Goal: Task Accomplishment & Management: Manage account settings

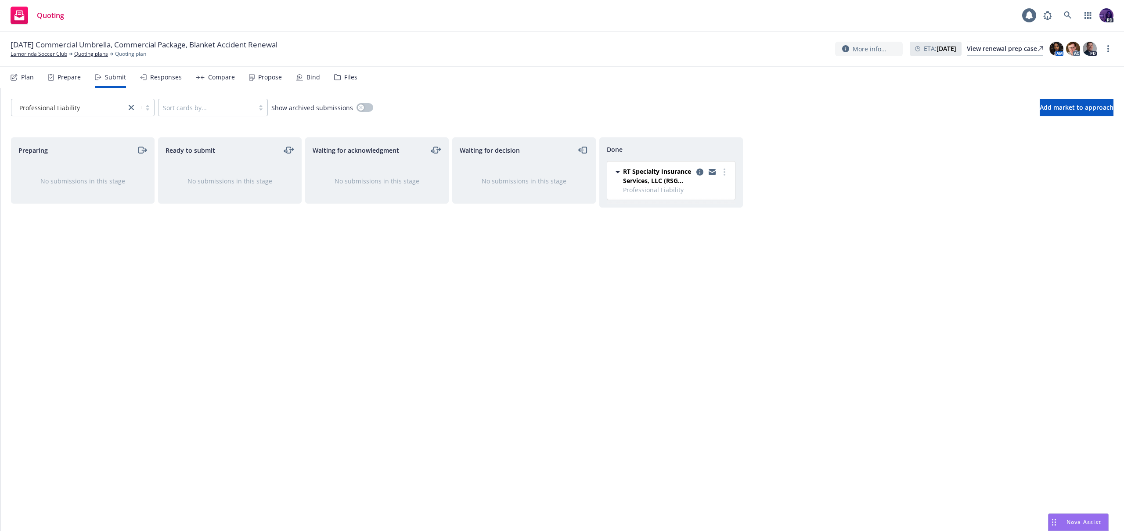
click at [259, 77] on div "Propose" at bounding box center [270, 77] width 24 height 7
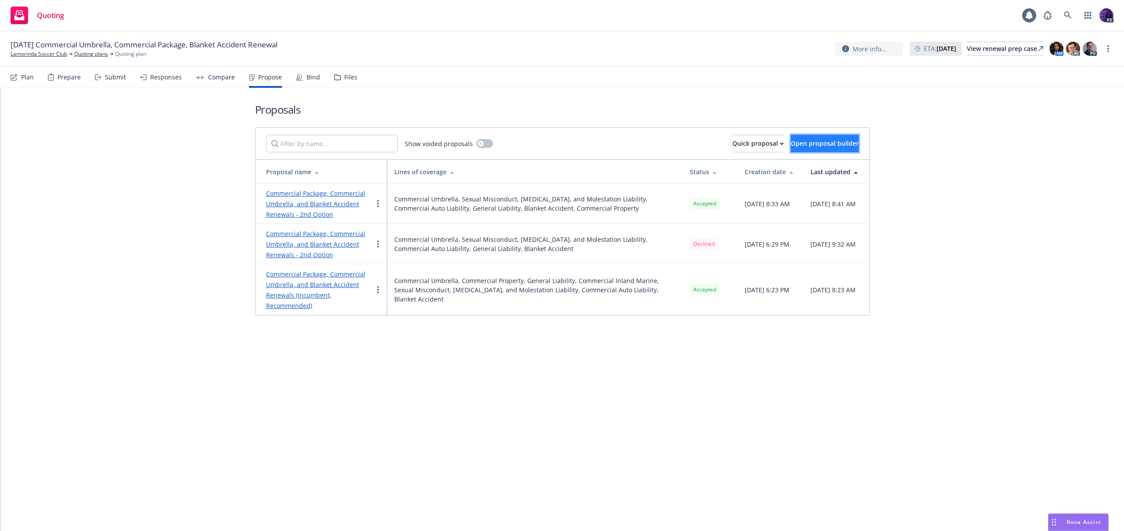
click at [791, 143] on span "Open proposal builder" at bounding box center [825, 143] width 68 height 8
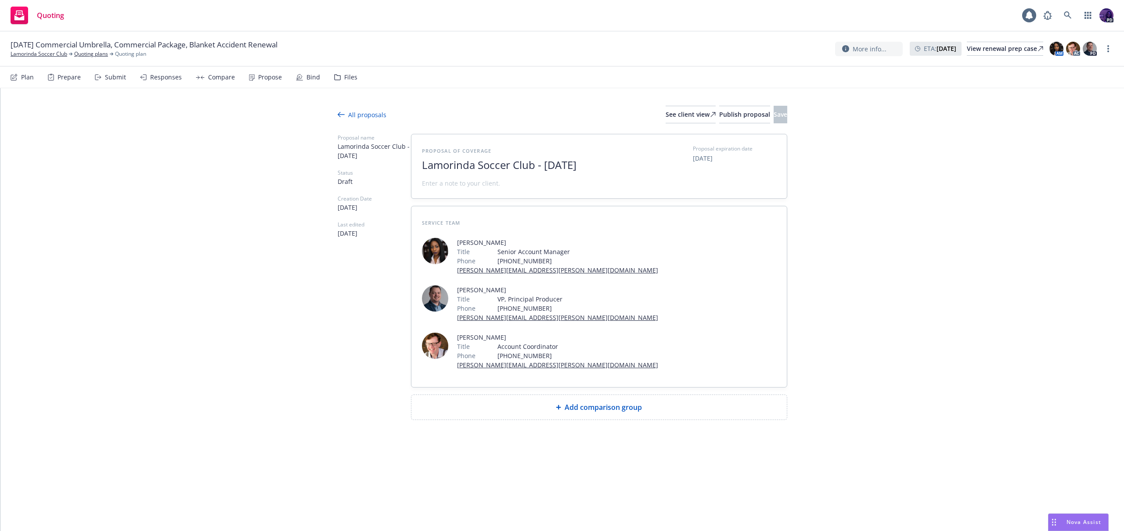
click at [592, 402] on span "Add comparison group" at bounding box center [603, 407] width 77 height 11
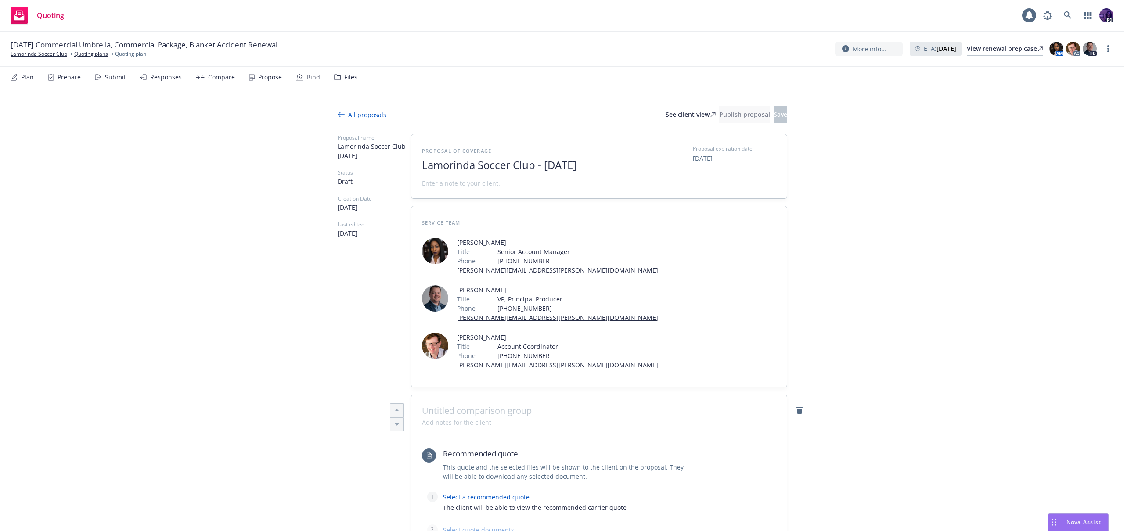
click at [588, 406] on span at bounding box center [599, 411] width 354 height 11
type textarea "x"
click at [605, 167] on span "Lamorinda Soccer Club - [DATE]" at bounding box center [529, 165] width 215 height 13
drag, startPoint x: 600, startPoint y: 166, endPoint x: 549, endPoint y: 168, distance: 50.5
click at [540, 168] on span "Lamorinda Soccer Club - [DATE]" at bounding box center [529, 165] width 215 height 13
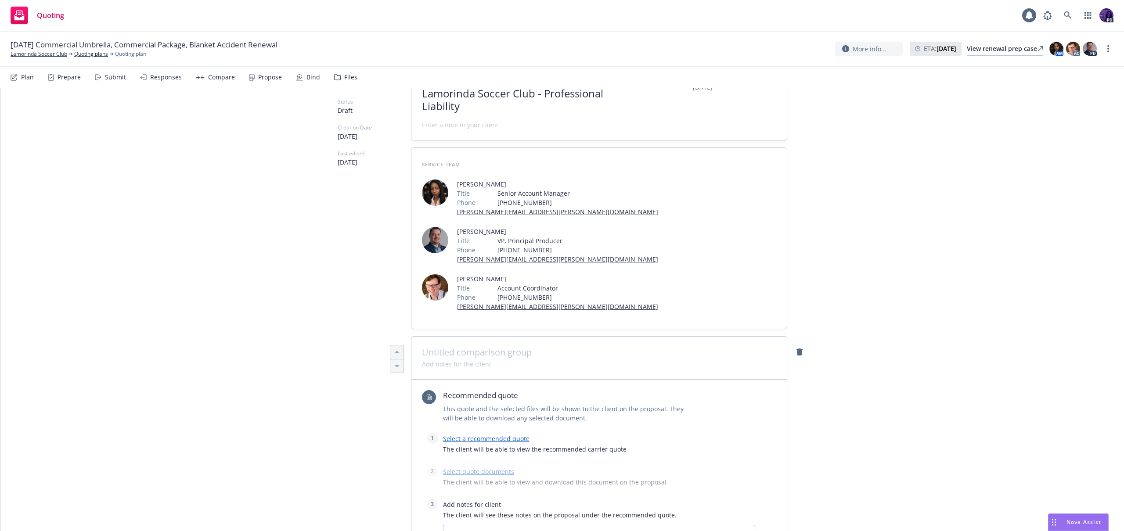
scroll to position [194, 0]
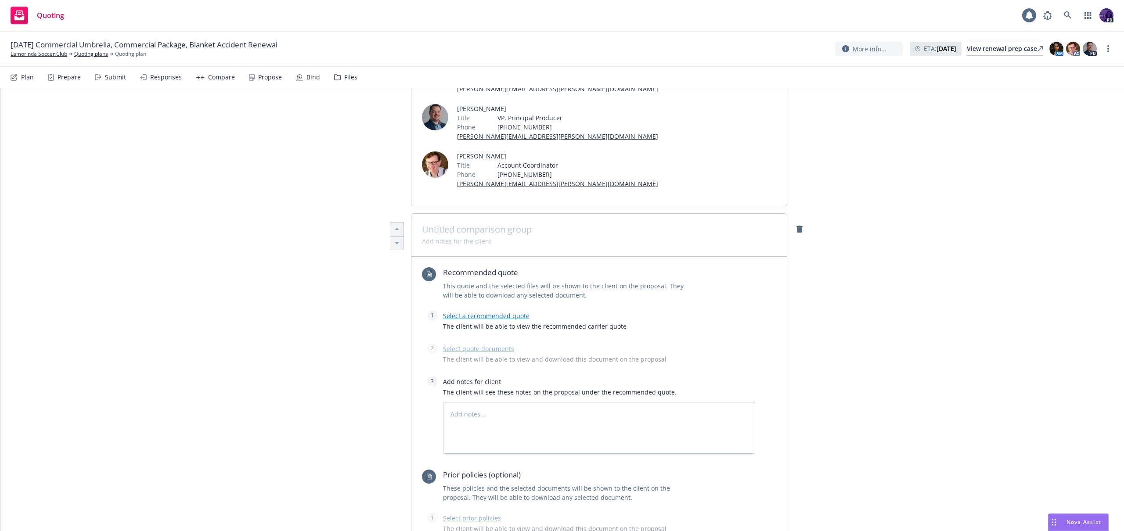
type textarea "x"
click at [489, 224] on span at bounding box center [599, 229] width 354 height 11
type textarea "x"
drag, startPoint x: 501, startPoint y: 194, endPoint x: 480, endPoint y: 198, distance: 20.7
click at [490, 237] on span at bounding box center [599, 241] width 354 height 9
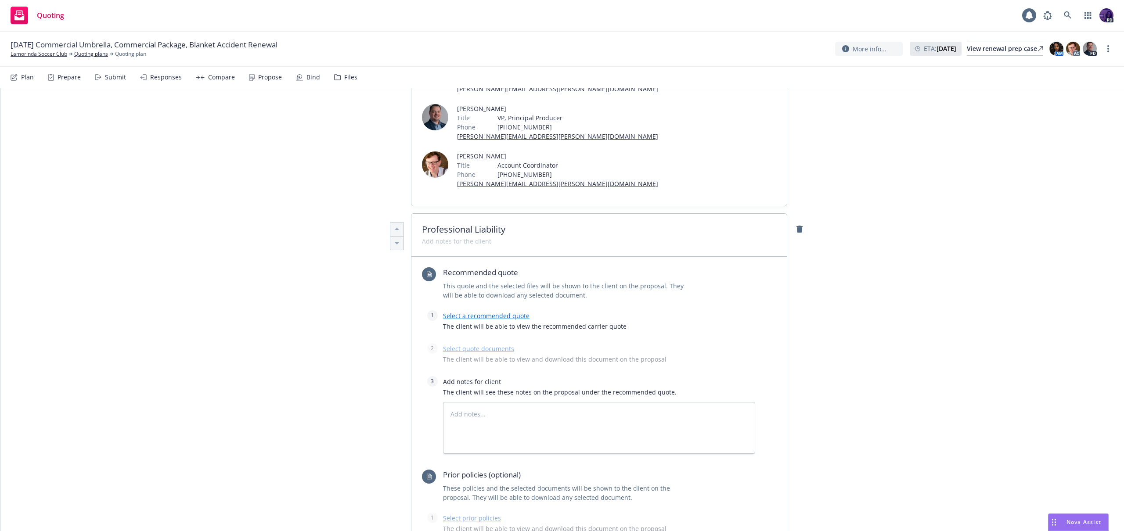
paste span
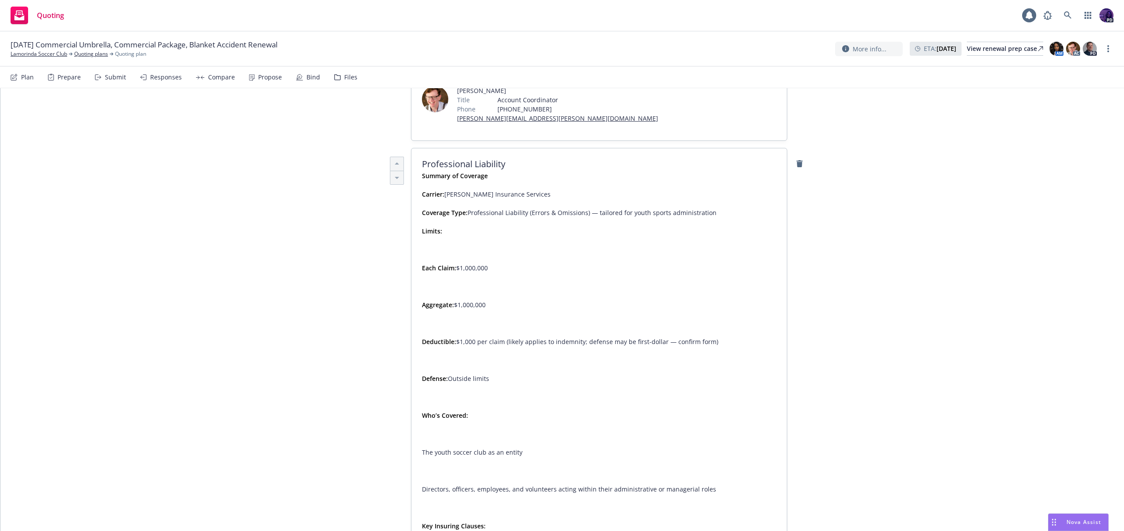
scroll to position [36, 0]
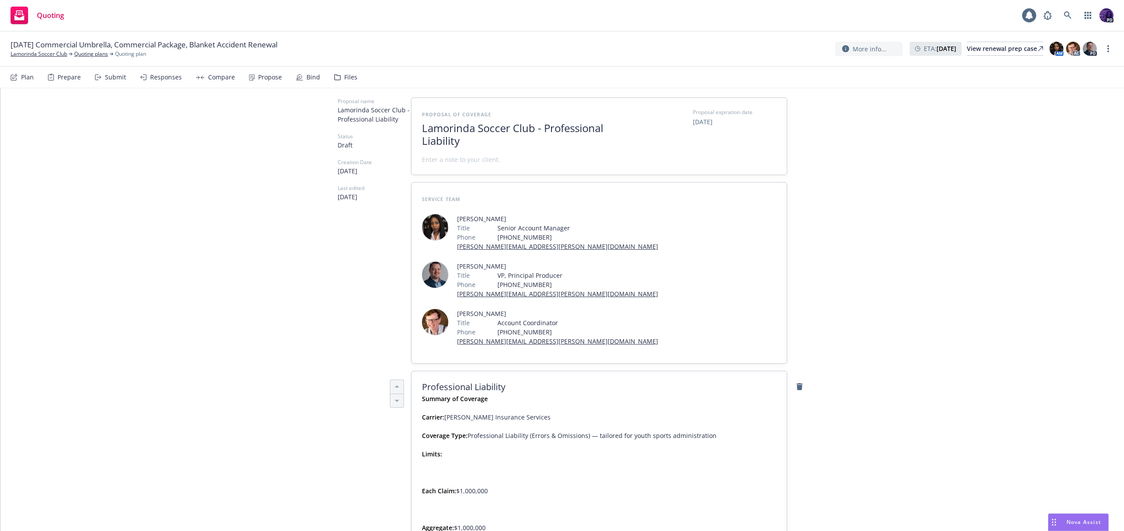
click at [444, 413] on p "Carrier: [PERSON_NAME] Insurance Services Coverage Type: Professional Liability…" at bounding box center [579, 436] width 314 height 46
click at [454, 413] on p "Carrier: [PERSON_NAME] Insurance Services Coverage Type: Professional Liability…" at bounding box center [579, 431] width 314 height 37
click at [444, 468] on li "Each Claim: $1,000,000" at bounding box center [579, 482] width 314 height 28
click at [436, 477] on li "Aggregate: $1,000,000" at bounding box center [579, 491] width 314 height 28
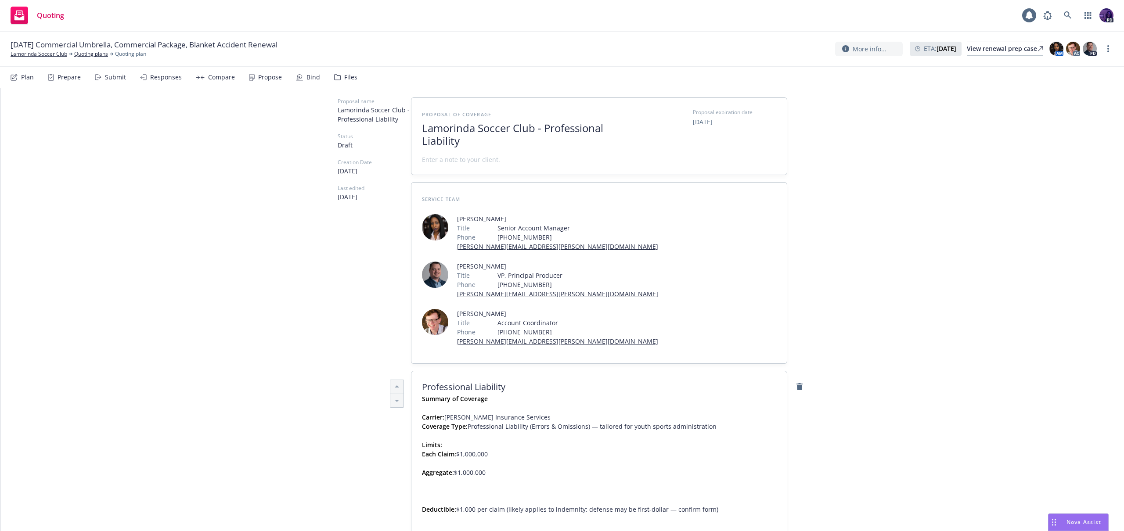
click at [512, 459] on li "Aggregate: $1,000,000" at bounding box center [579, 473] width 314 height 28
click at [490, 450] on ul "Each Claim: $1,000,000 Aggregate: $1,000,000 Deductible: $1,000 per claim (like…" at bounding box center [579, 505] width 314 height 111
click at [490, 477] on li "Deductible: $1,000 per claim (likely applies to indemnity; defense may be first…" at bounding box center [579, 491] width 314 height 28
click at [483, 454] on ul "Each Claim: $1,000,000 Aggregate: $1,000,000 Deductible: $1,000 per claim (like…" at bounding box center [579, 496] width 314 height 92
click at [483, 496] on li "Defense: Outside limits" at bounding box center [579, 510] width 314 height 28
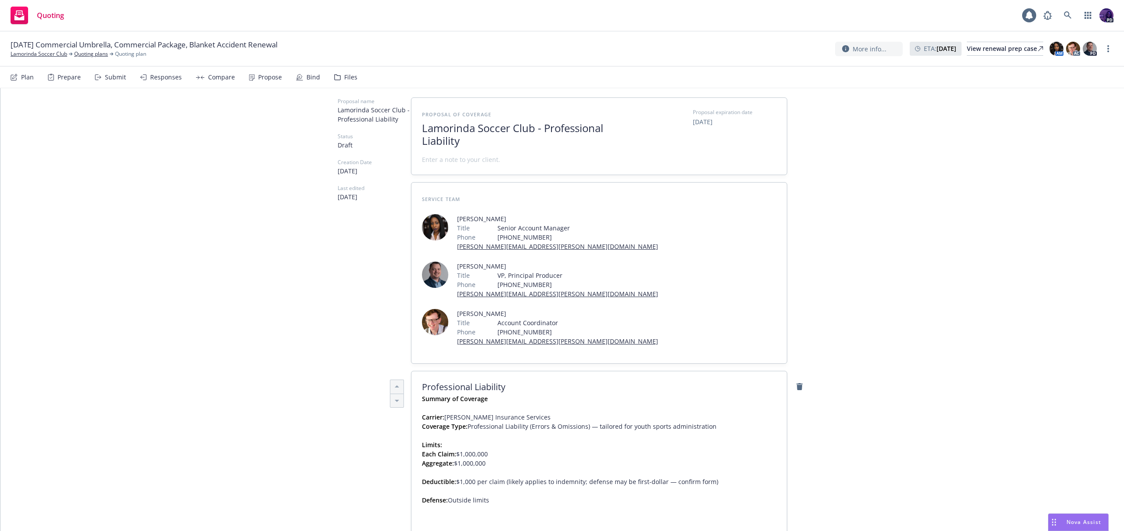
click at [488, 486] on li "Defense: Outside limits" at bounding box center [579, 500] width 314 height 28
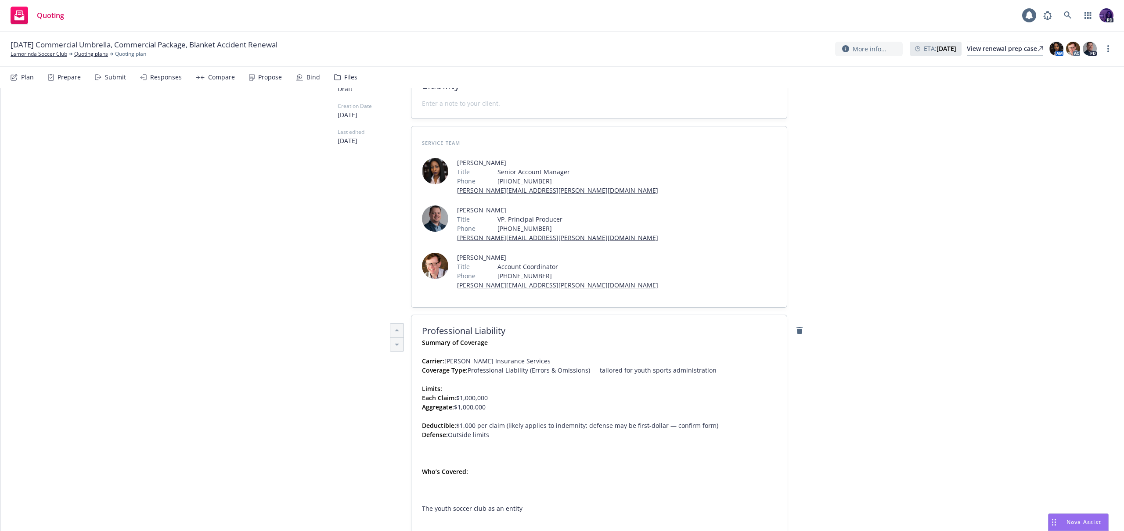
scroll to position [119, 0]
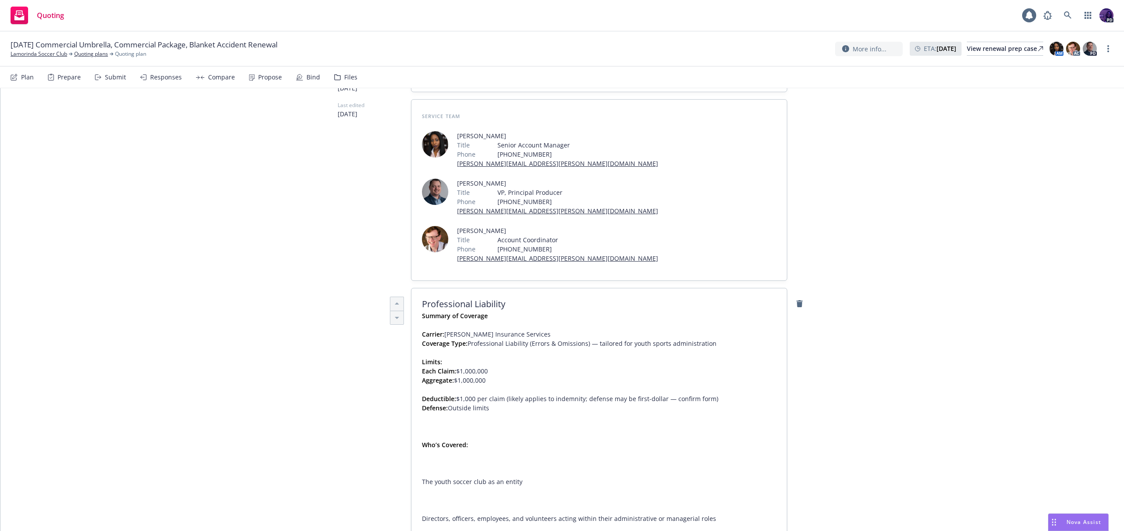
click at [489, 389] on span "Summary of Coverage Carrier: [PERSON_NAME] Insurance Services Coverage Type: Pr…" at bounding box center [579, 491] width 314 height 360
click at [484, 400] on span "Summary of Coverage Carrier: [PERSON_NAME] Insurance Services Coverage Type: Pr…" at bounding box center [579, 486] width 314 height 350
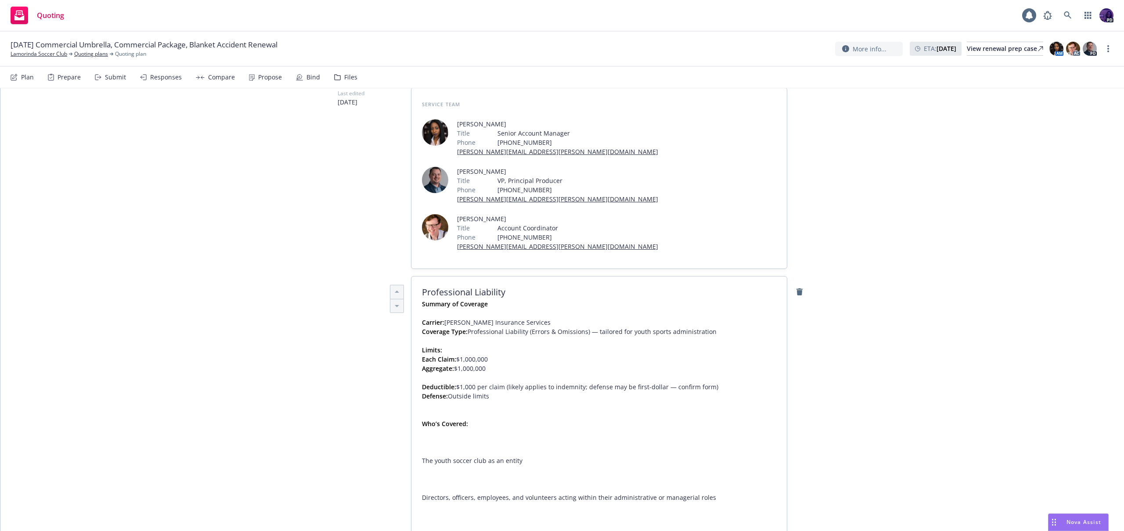
scroll to position [133, 0]
click at [503, 454] on p "The youth soccer club as an entity" at bounding box center [579, 458] width 314 height 9
click at [503, 445] on li "The youth soccer club as an entity" at bounding box center [579, 459] width 314 height 28
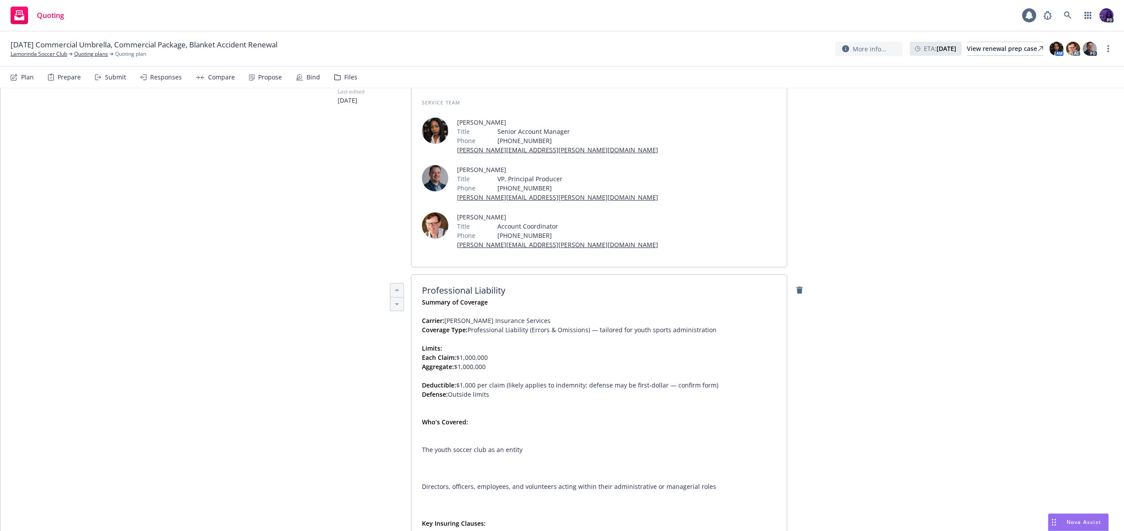
click at [503, 445] on p "The youth soccer club as an entity" at bounding box center [579, 449] width 314 height 9
click at [503, 436] on li "The youth soccer club as an entity" at bounding box center [579, 450] width 314 height 28
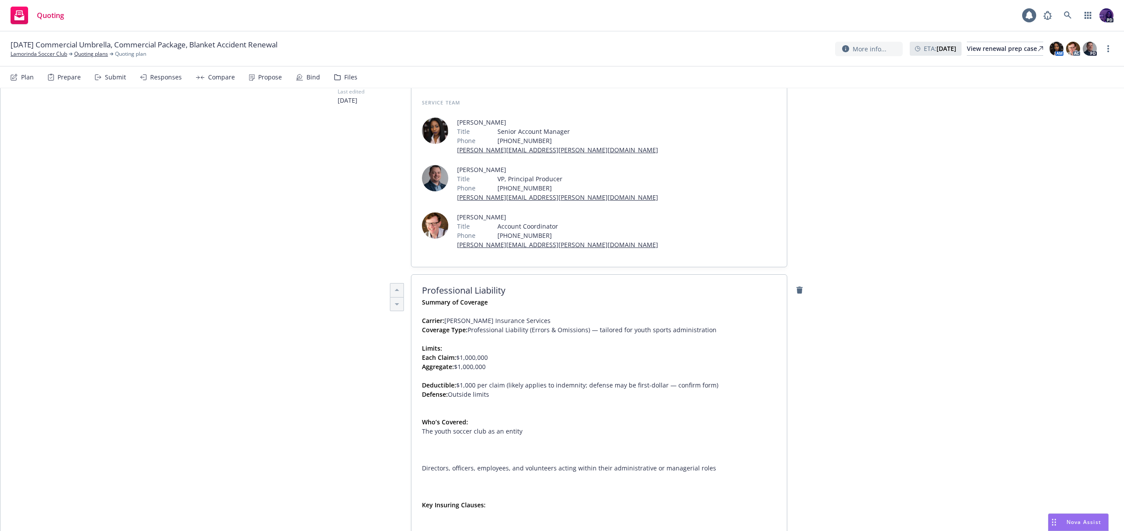
click at [485, 464] on p "Directors, officers, employees, and volunteers acting within their administrati…" at bounding box center [579, 468] width 314 height 9
click at [491, 454] on li "Directors, officers, employees, and volunteers acting within their administrati…" at bounding box center [579, 468] width 314 height 28
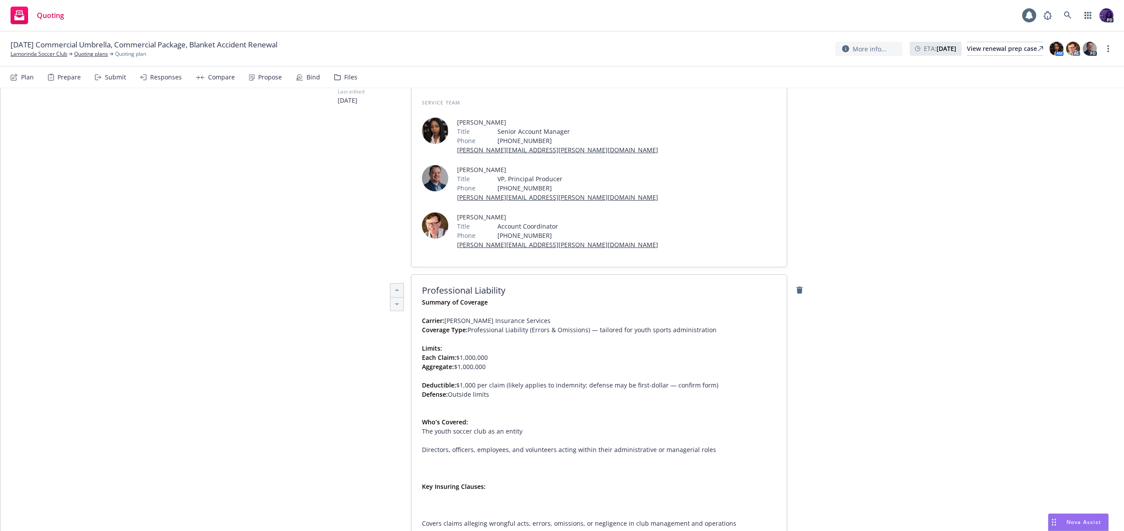
click at [502, 436] on li "Directors, officers, employees, and volunteers acting within their administrati…" at bounding box center [579, 450] width 314 height 28
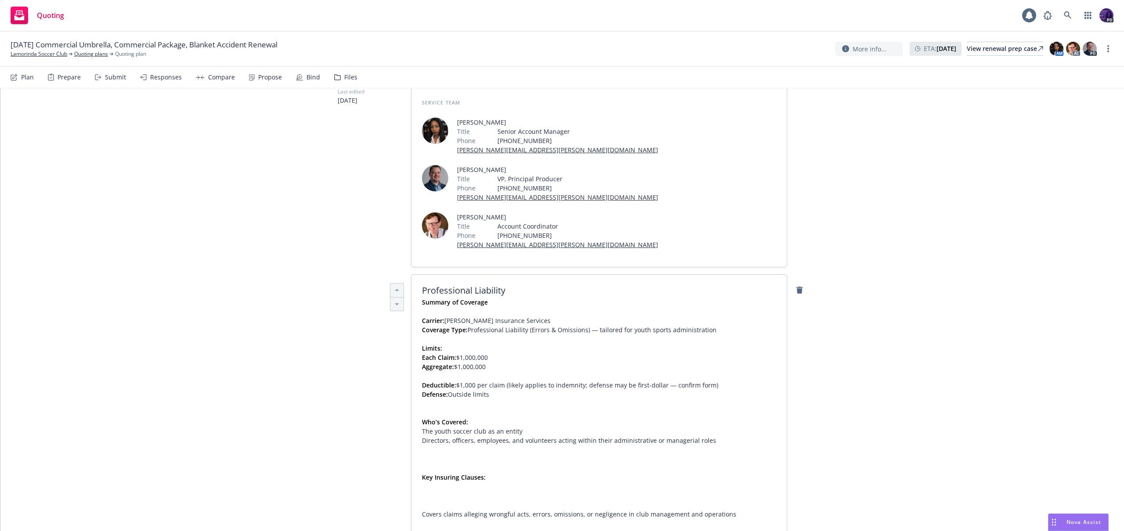
click at [496, 427] on ul "The youth soccer club as an entity Directors, officers, employees, and voluntee…" at bounding box center [579, 445] width 314 height 37
click at [499, 410] on span "Summary of Coverage Carrier: [PERSON_NAME] Insurance Services Coverage Type: Pr…" at bounding box center [579, 441] width 314 height 286
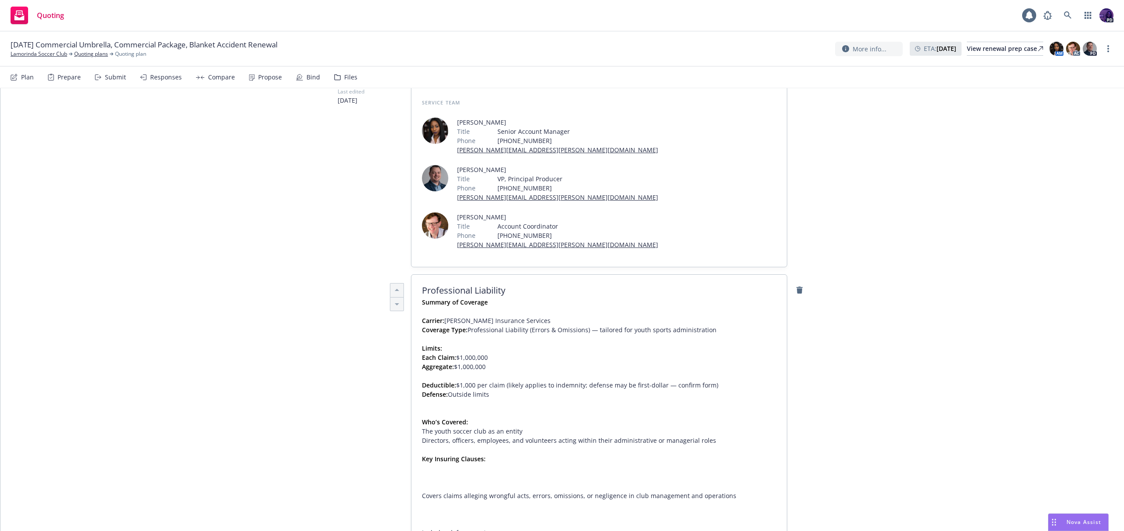
click at [524, 482] on li "Covers claims alleging wrongful acts, errors, omissions, or negligence in club …" at bounding box center [579, 496] width 314 height 28
click at [512, 491] on li "Includes defense costs" at bounding box center [579, 505] width 314 height 28
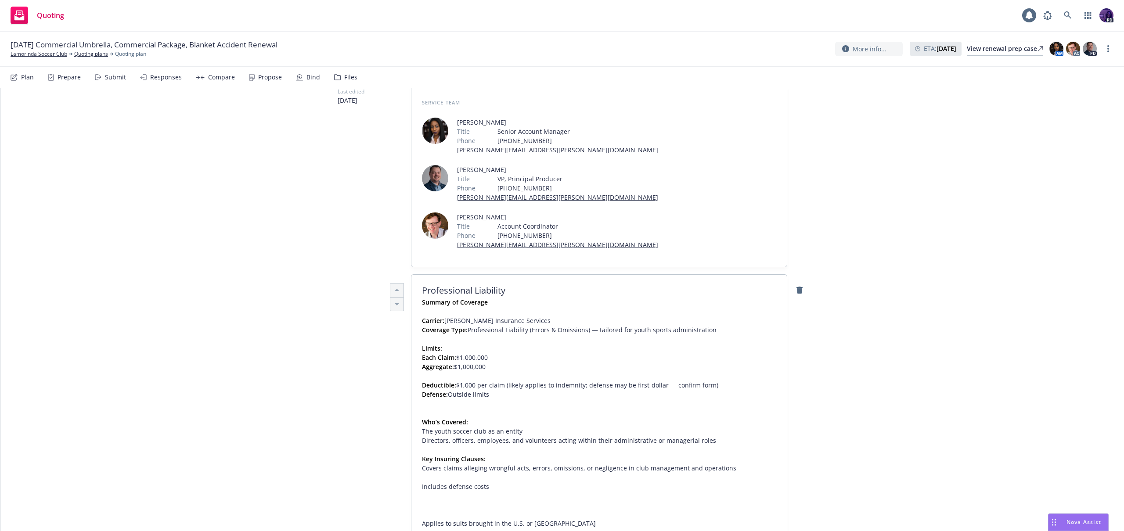
click at [514, 473] on li "Includes defense costs" at bounding box center [579, 487] width 314 height 28
click at [499, 501] on li "Applies to suits brought in the U.S. or [GEOGRAPHIC_DATA]" at bounding box center [579, 510] width 314 height 18
click at [507, 482] on li "Applies to suits brought in the U.S. or [GEOGRAPHIC_DATA]" at bounding box center [579, 491] width 314 height 18
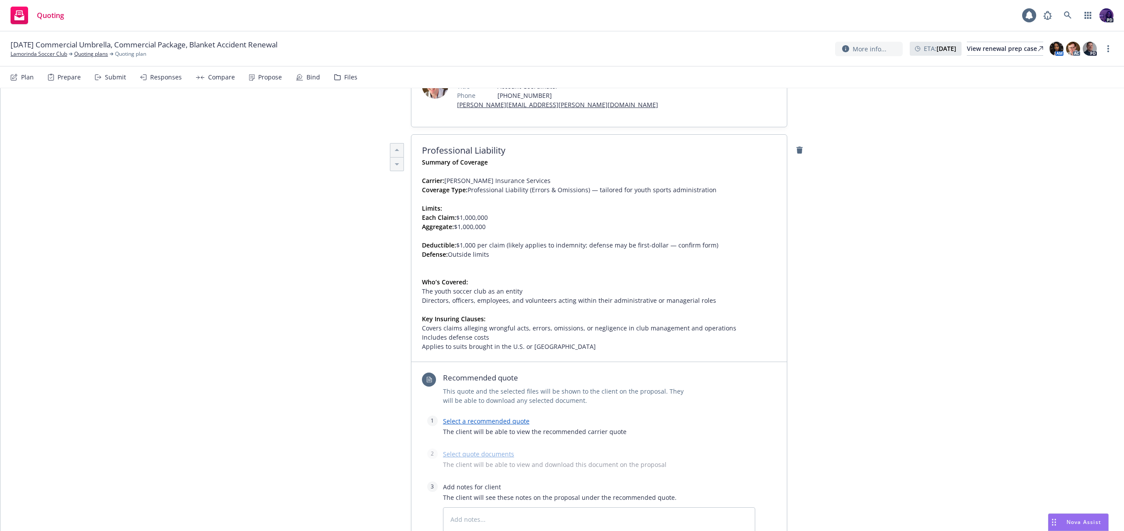
scroll to position [288, 0]
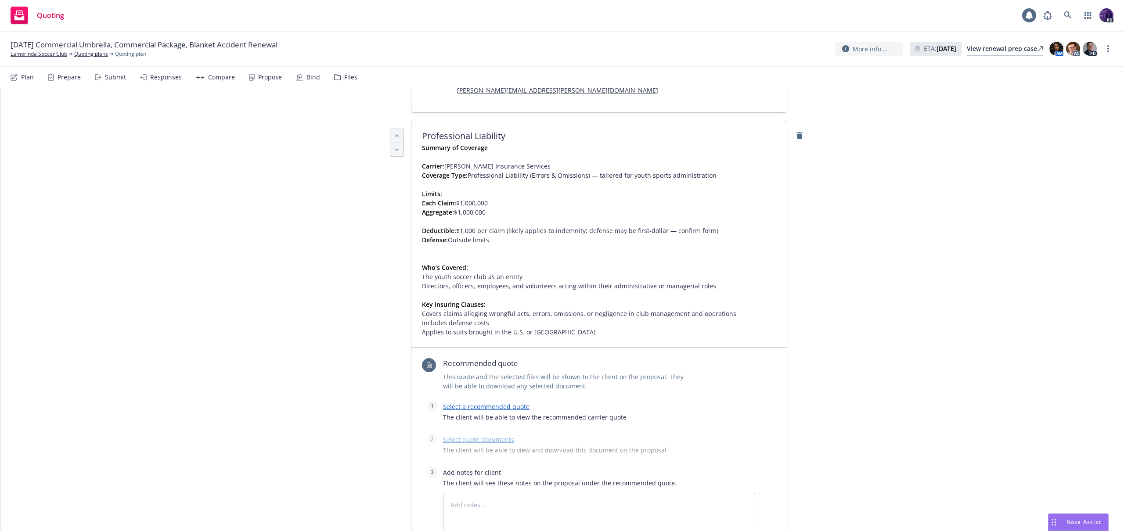
click at [468, 403] on link "Select a recommended quote" at bounding box center [486, 407] width 86 height 8
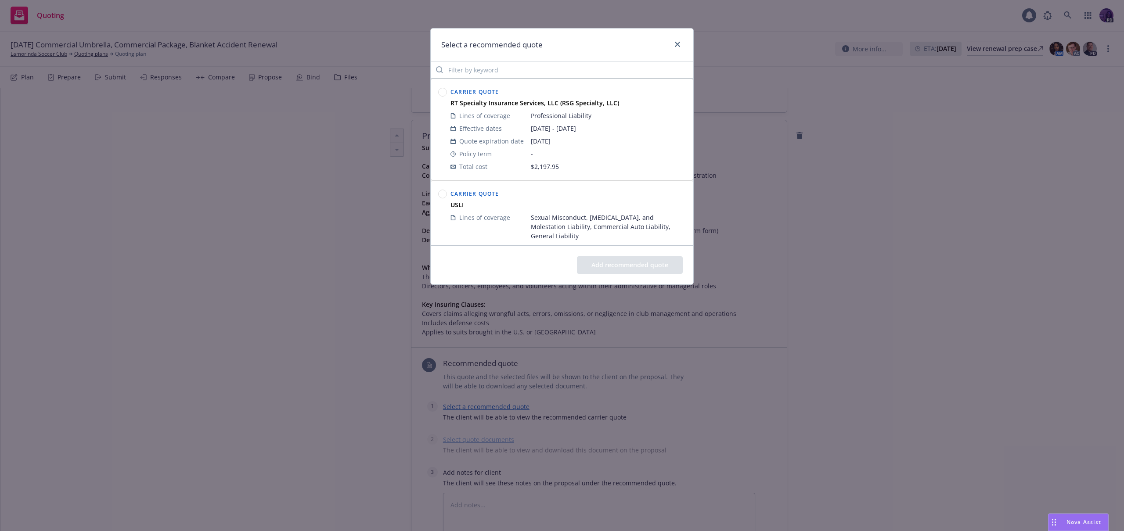
click at [448, 92] on div at bounding box center [442, 129] width 12 height 90
click at [445, 93] on circle at bounding box center [443, 92] width 8 height 8
click at [622, 267] on button "Add recommended quote" at bounding box center [630, 265] width 106 height 18
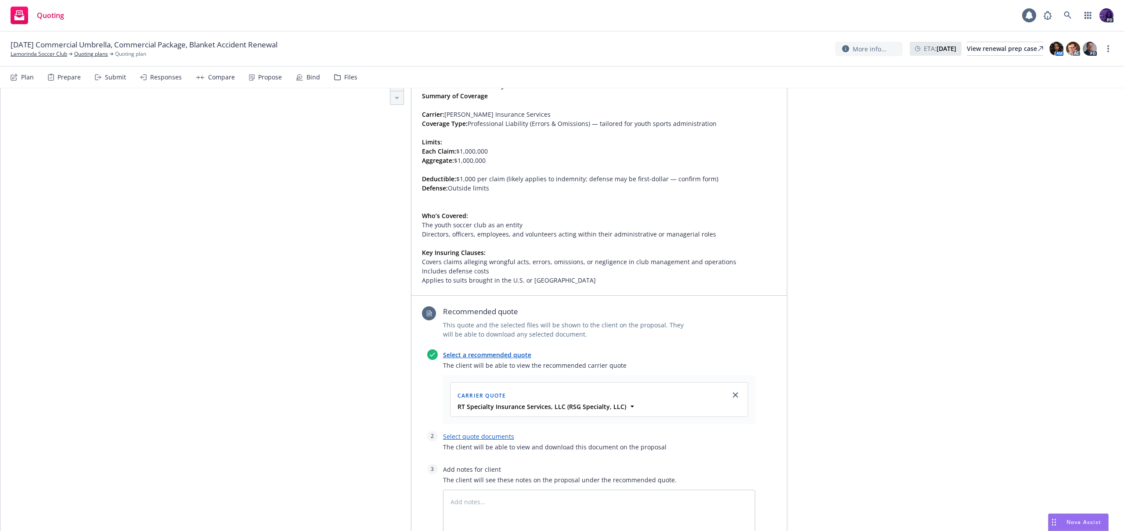
scroll to position [414, 0]
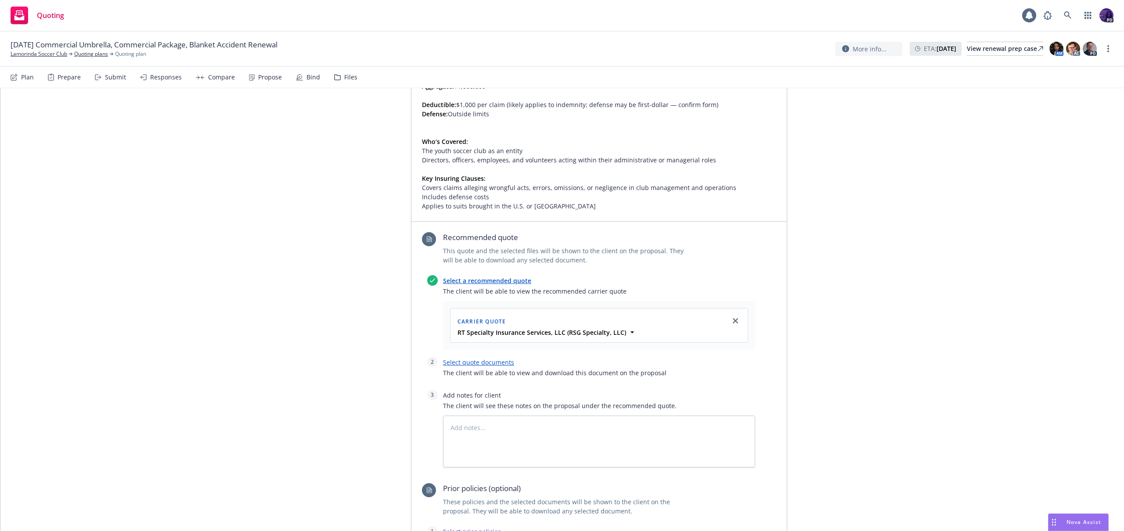
click at [495, 357] on div "Select quote documents The client will be able to view and download this docume…" at bounding box center [599, 370] width 312 height 26
click at [494, 358] on link "Select quote documents" at bounding box center [478, 362] width 71 height 8
type textarea "x"
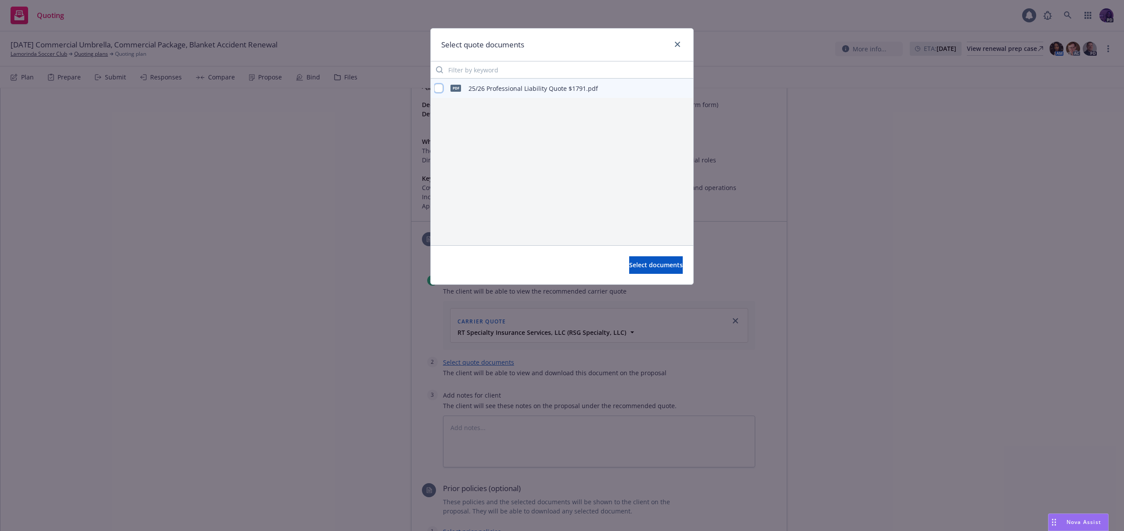
click at [434, 86] on input "checkbox" at bounding box center [438, 88] width 9 height 9
checkbox input "true"
click at [629, 259] on button "Select documents" at bounding box center [656, 265] width 54 height 18
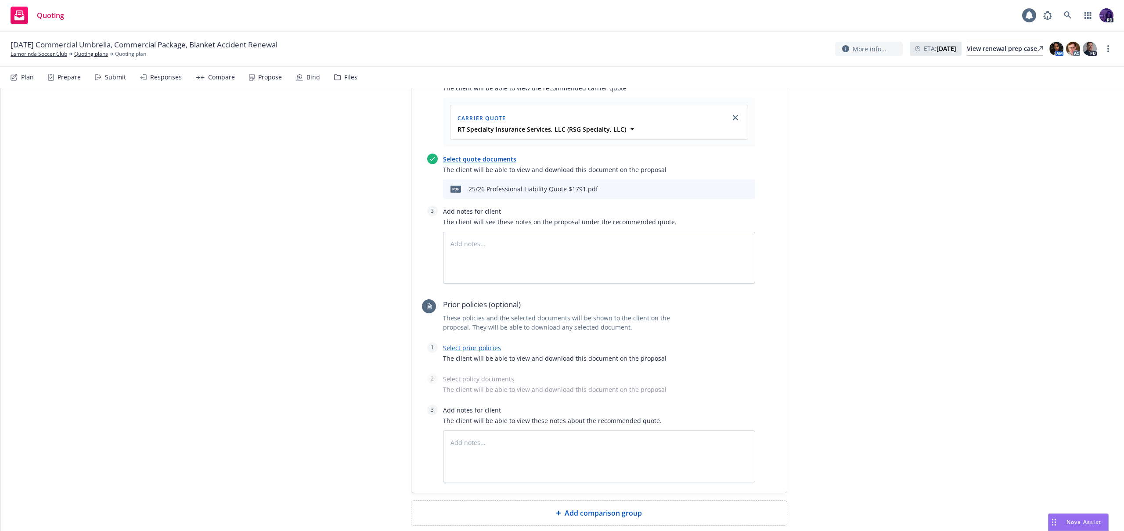
scroll to position [0, 0]
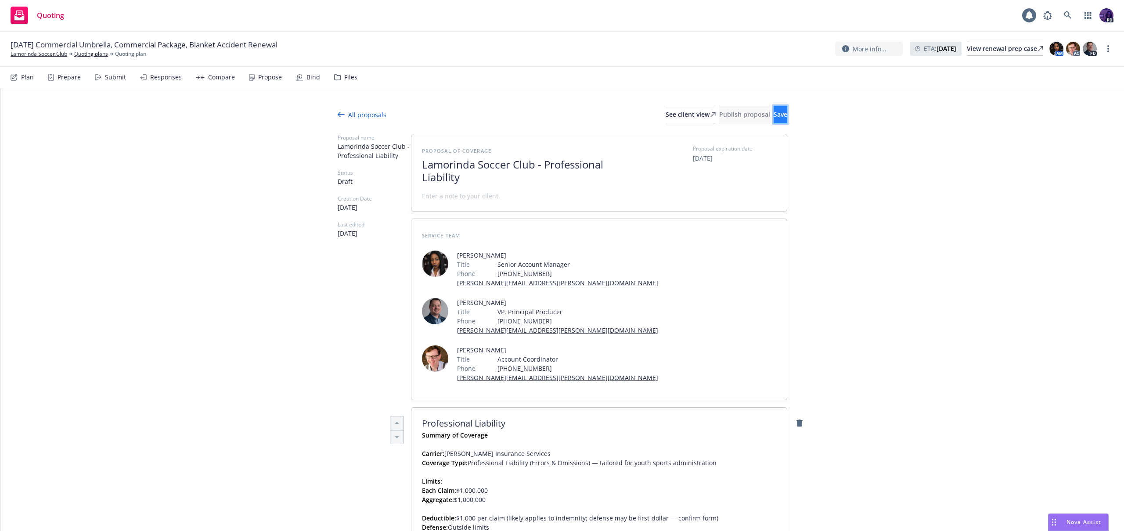
click at [774, 109] on button "Save" at bounding box center [781, 115] width 14 height 18
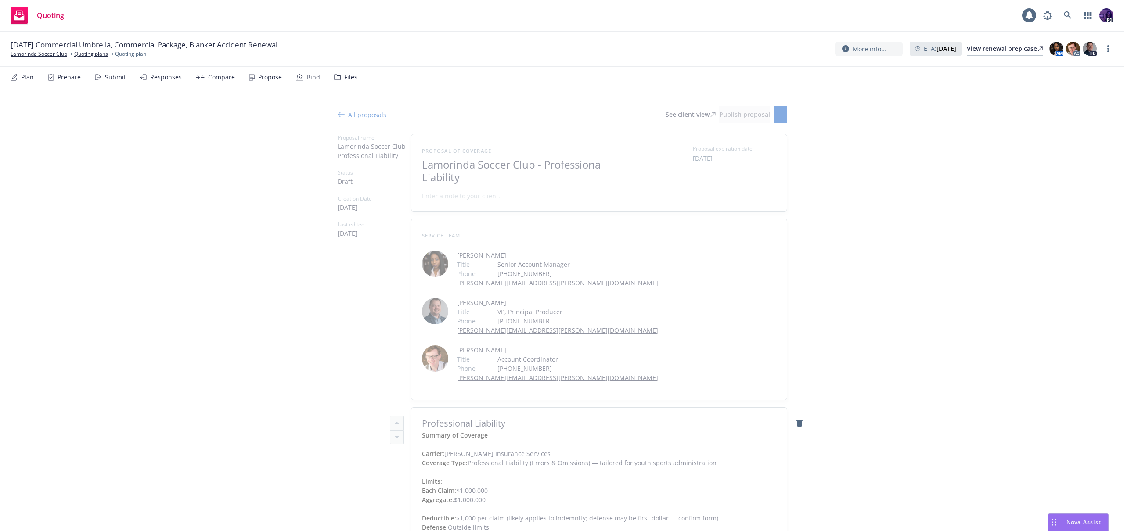
type textarea "x"
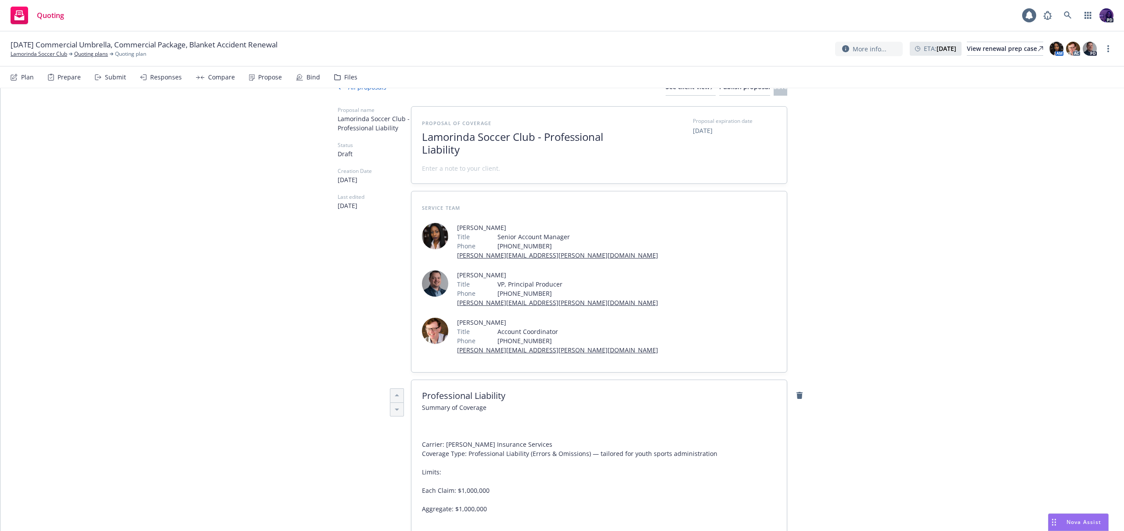
scroll to position [51, 0]
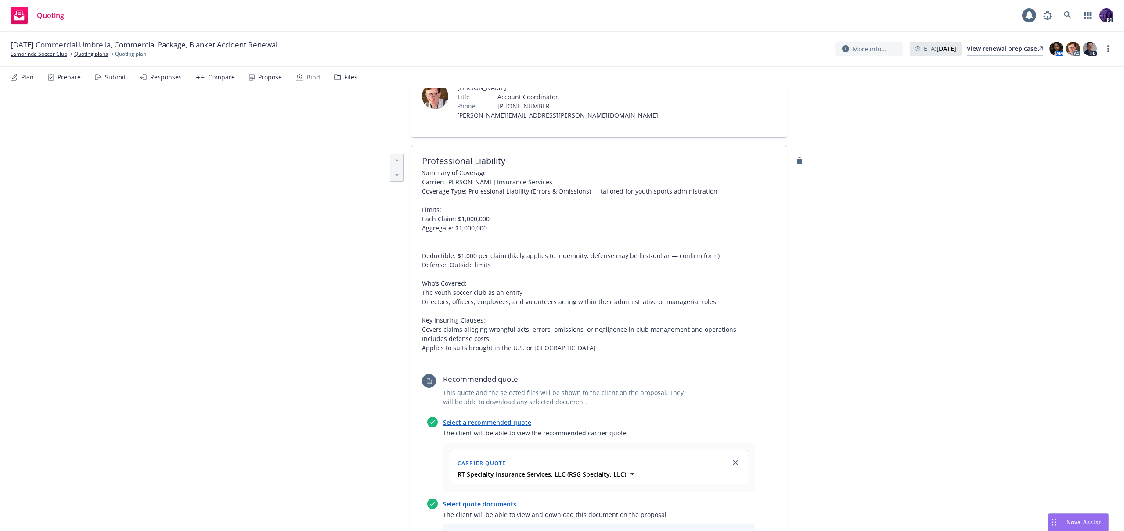
scroll to position [0, 0]
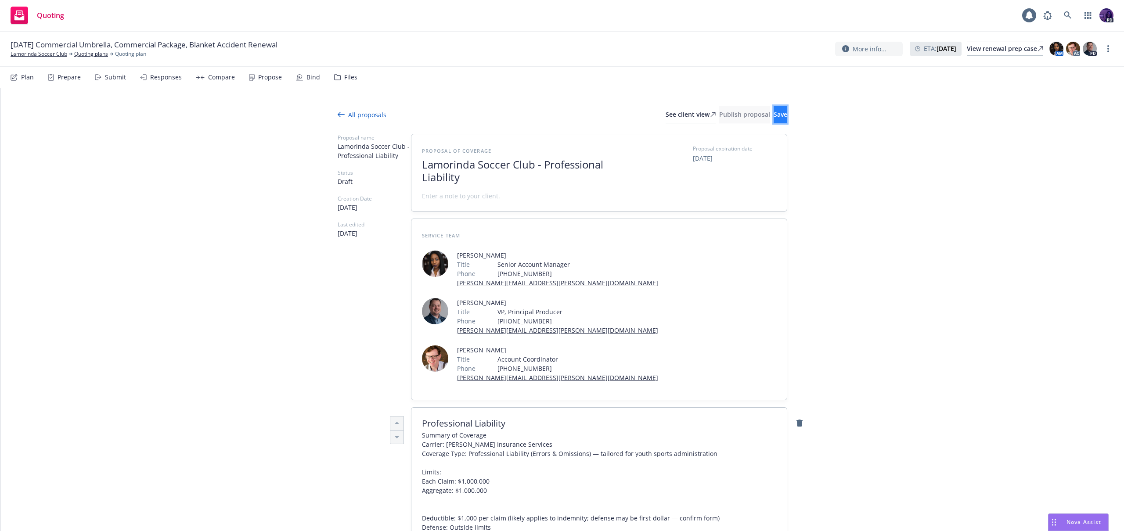
click at [774, 119] on button "Save" at bounding box center [781, 115] width 14 height 18
click at [725, 117] on button "Publish proposal" at bounding box center [744, 115] width 51 height 18
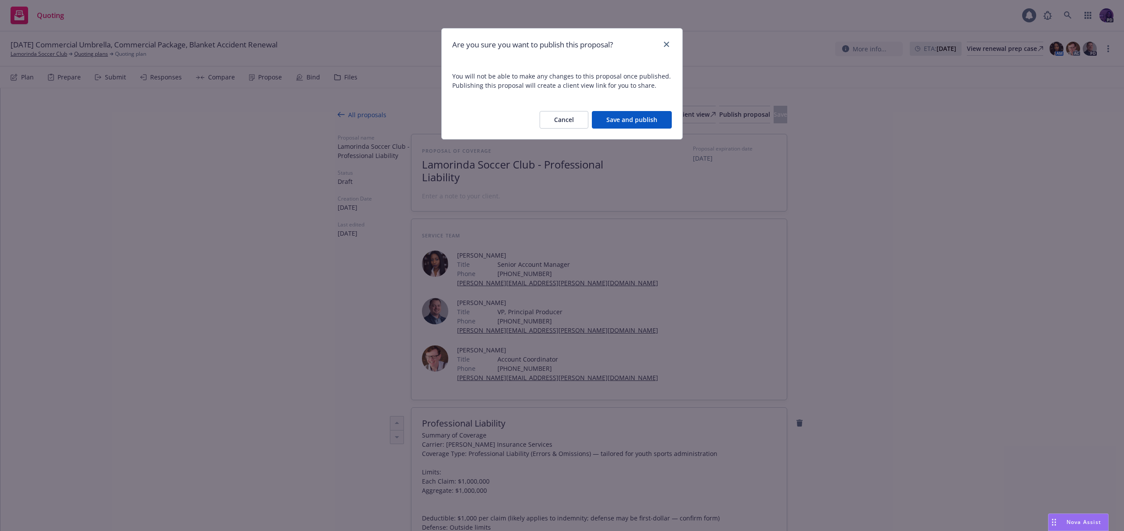
click at [657, 118] on button "Save and publish" at bounding box center [632, 120] width 80 height 18
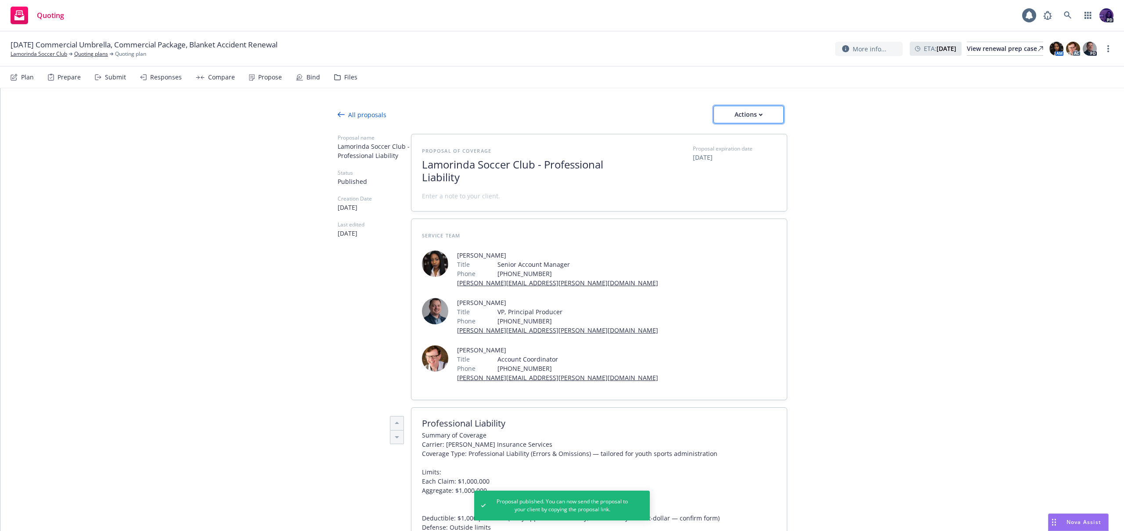
click at [746, 121] on div "Actions" at bounding box center [748, 114] width 41 height 17
click at [746, 141] on span "Copy proposal link" at bounding box center [748, 137] width 76 height 8
click at [775, 120] on button "Actions" at bounding box center [748, 115] width 70 height 18
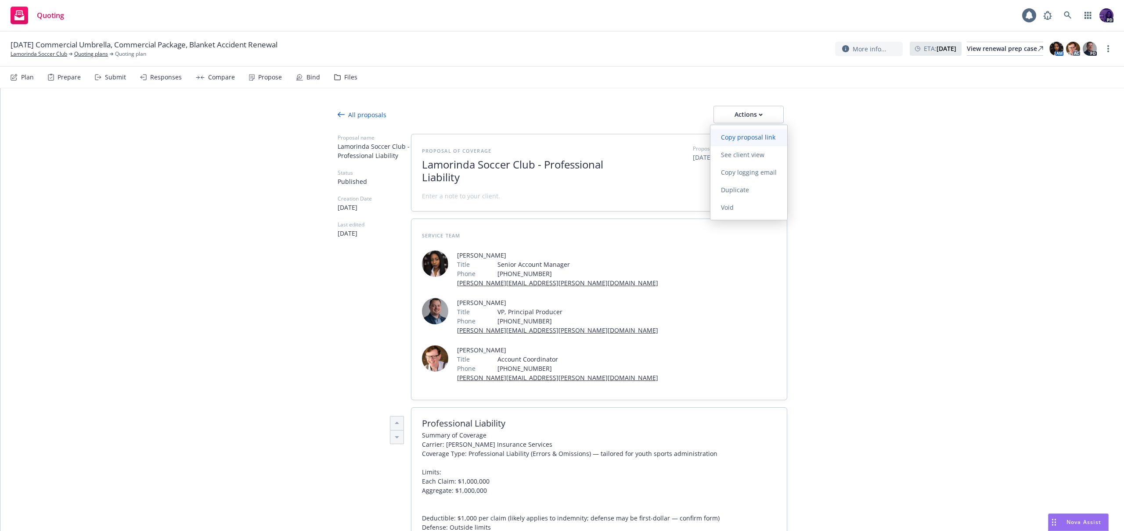
click at [749, 135] on span "Copy proposal link" at bounding box center [748, 137] width 76 height 8
click at [760, 113] on div "Actions" at bounding box center [748, 114] width 41 height 17
click at [750, 155] on span "See client view" at bounding box center [742, 155] width 65 height 8
click at [1117, 49] on div "[DATE] Commercial Umbrella, Commercial Package, Blanket Accident Renewal Lamori…" at bounding box center [562, 49] width 1124 height 35
click at [1110, 50] on link "more" at bounding box center [1108, 48] width 11 height 11
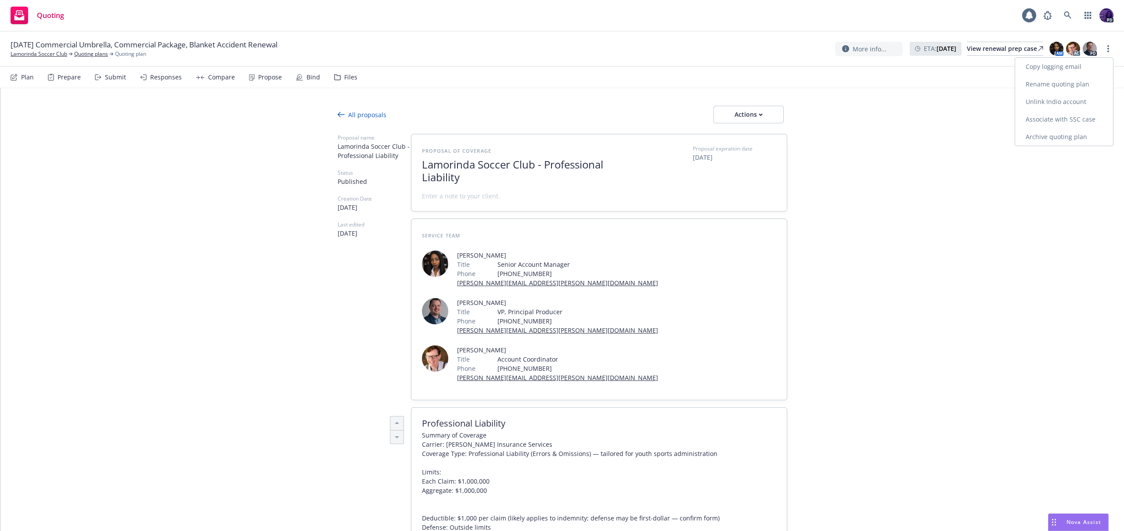
click at [1085, 72] on link "Copy logging email" at bounding box center [1064, 67] width 98 height 18
type textarea "x"
click at [591, 22] on div "Quoting 1 PD" at bounding box center [562, 16] width 1124 height 32
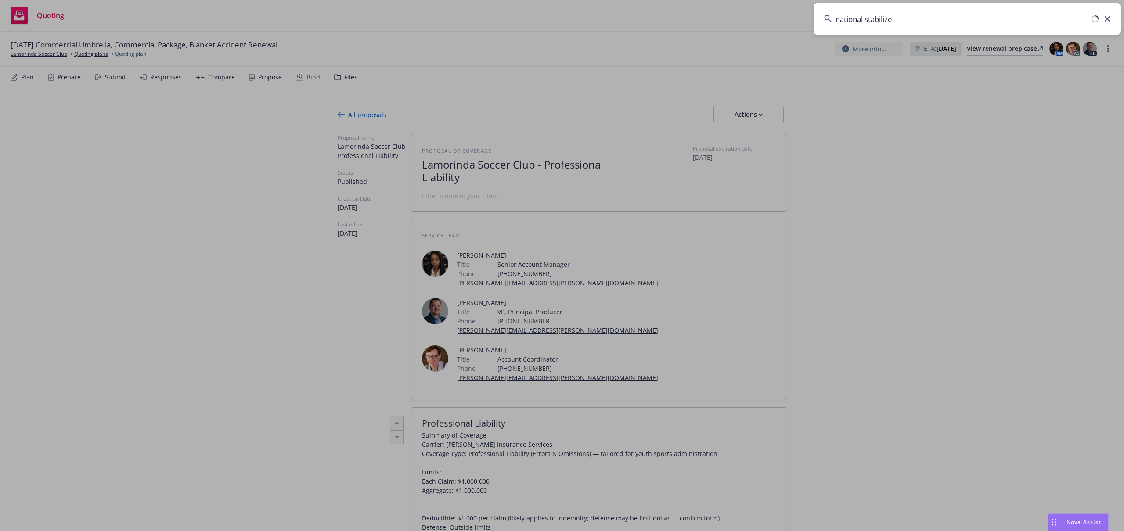
type input "national stabilizer"
